Goal: Task Accomplishment & Management: Complete application form

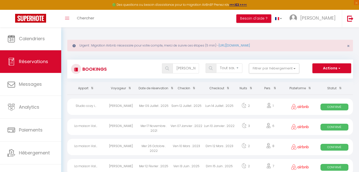
select select "not_cancelled"
select select
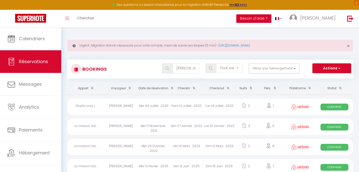
select select
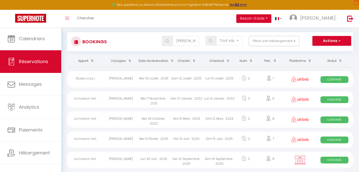
scroll to position [27, 0]
drag, startPoint x: 187, startPoint y: 42, endPoint x: 168, endPoint y: 42, distance: 19.1
click at [172, 42] on input "[PERSON_NAME]" at bounding box center [185, 41] width 26 height 10
type input "au"
select select
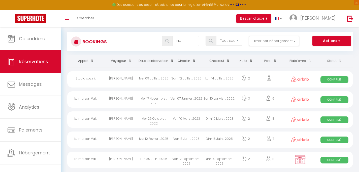
select select
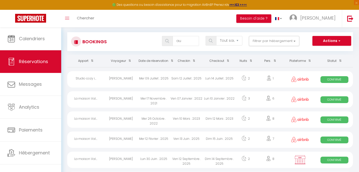
select select
type input "aud"
select select
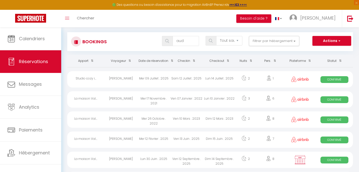
select select
type input "aude"
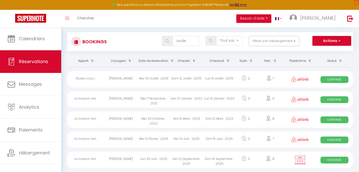
select select
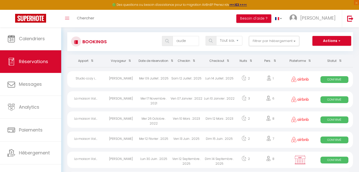
select select
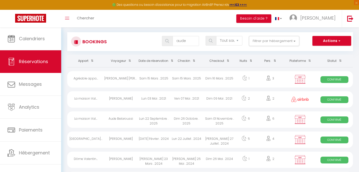
select select
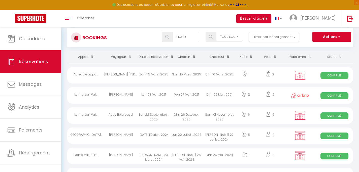
type input "aude"
click at [162, 117] on div "Lun 22 Septembre . 2025" at bounding box center [153, 116] width 33 height 16
select select "OK"
select select "KO"
select select "0"
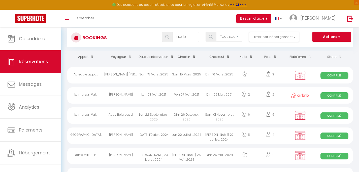
select select "0"
select select "1"
select select
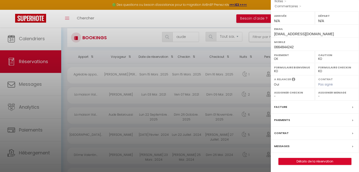
scroll to position [67, 0]
click at [287, 134] on div "Contrat" at bounding box center [315, 133] width 88 height 13
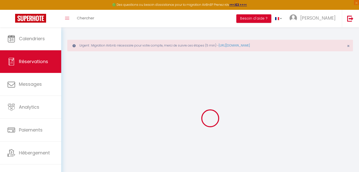
type input "Aude"
type input "[PERSON_NAME]"
type input "[EMAIL_ADDRESS][DOMAIN_NAME]"
type input "0664844242"
type input "69100"
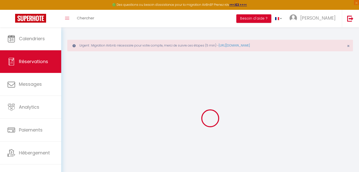
type input "[STREET_ADDRESS]"
type input "[GEOGRAPHIC_DATA]"
select select "FR"
select select "25633"
select select "1"
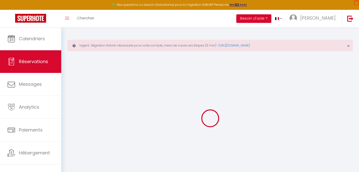
type input "Dim 26 Octobre 2025"
select select
type input "[PERSON_NAME] 01 Novembre 2025"
select select
type input "4"
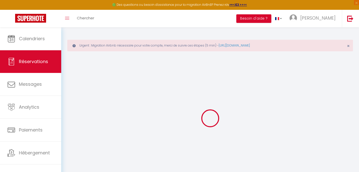
type input "2"
select select "12"
select select
type input "1205.1"
checkbox input "false"
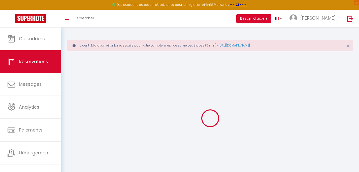
type input "0"
select select "69"
type input "0"
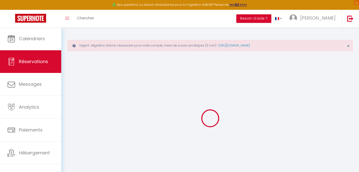
select select
select select "14"
checkbox input "false"
select select
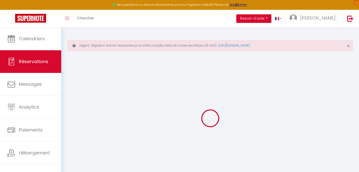
select select
checkbox input "false"
select select
checkbox input "false"
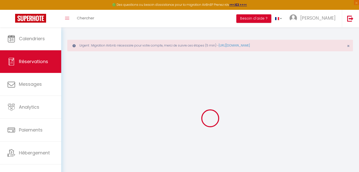
select select
checkbox input "false"
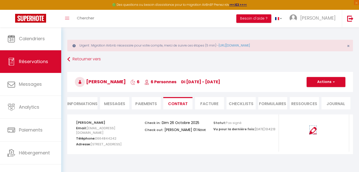
click at [313, 132] on img at bounding box center [313, 131] width 8 height 8
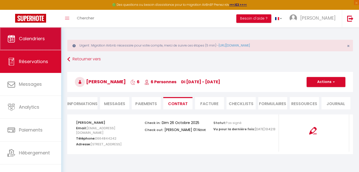
click at [40, 37] on span "Calendriers" at bounding box center [32, 38] width 26 height 6
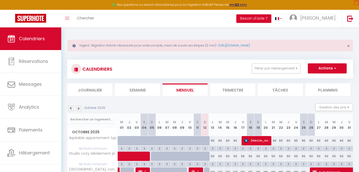
click at [79, 110] on img at bounding box center [79, 109] width 6 height 6
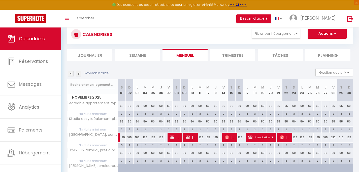
scroll to position [36, 0]
